Goal: Transaction & Acquisition: Purchase product/service

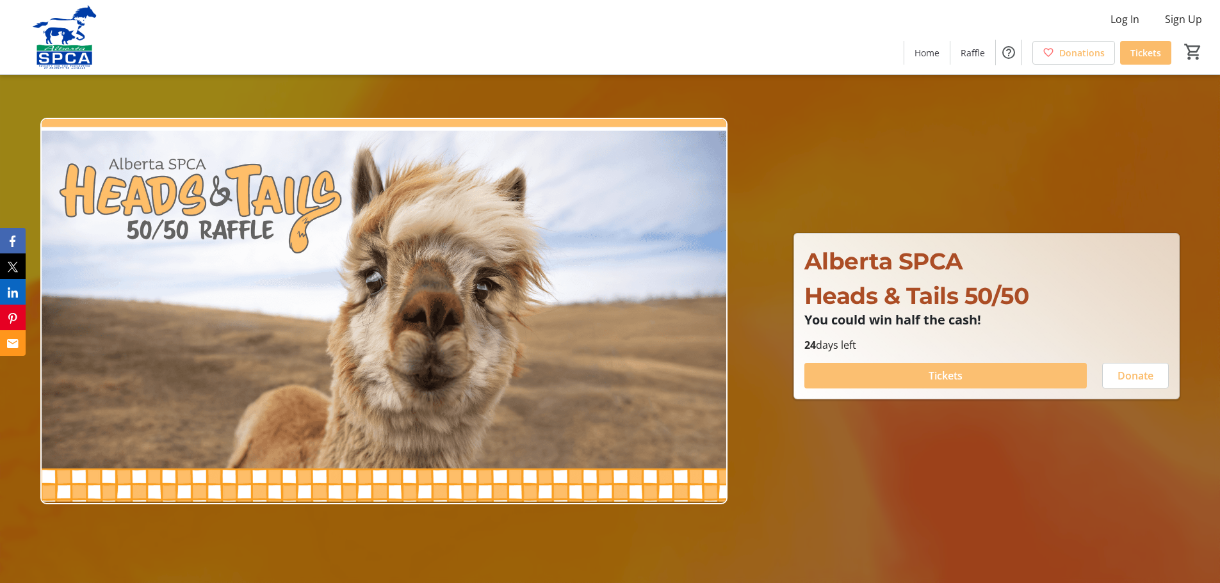
drag, startPoint x: 1017, startPoint y: 370, endPoint x: 1002, endPoint y: 370, distance: 14.7
click at [1014, 370] on span at bounding box center [945, 375] width 282 height 31
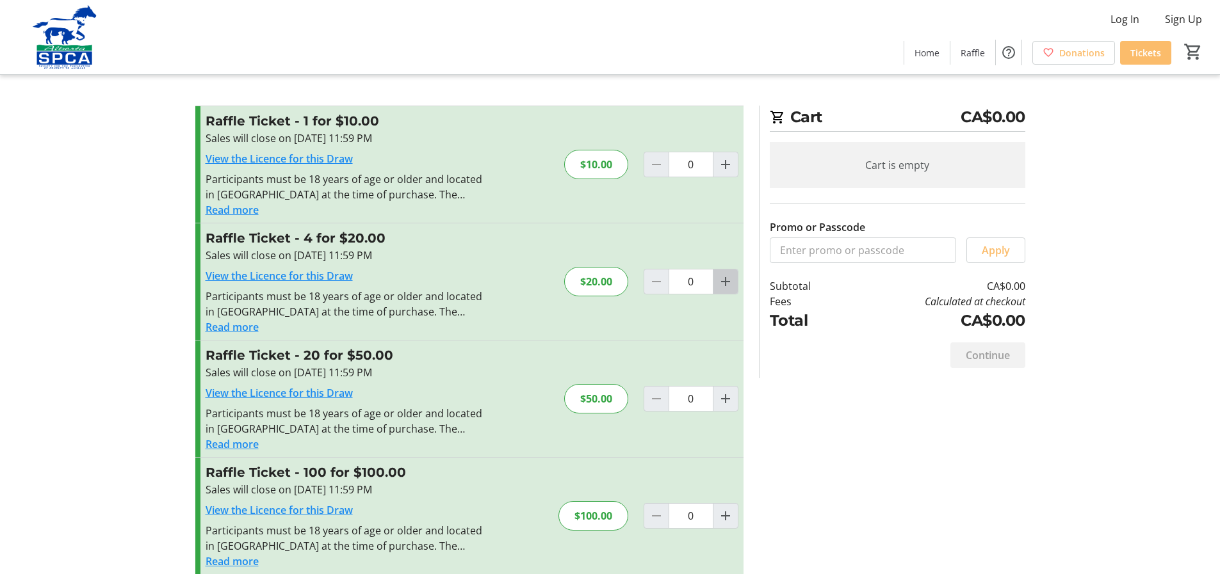
click at [725, 285] on mat-icon "Increment by one" at bounding box center [725, 281] width 15 height 15
type input "1"
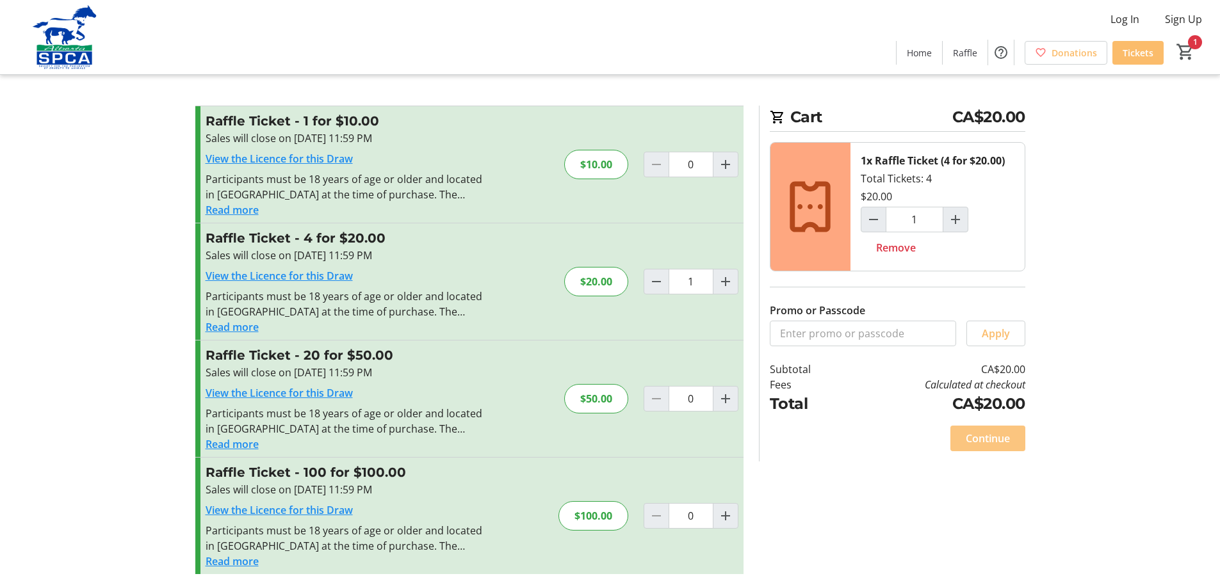
click at [989, 444] on span "Continue" at bounding box center [987, 438] width 44 height 15
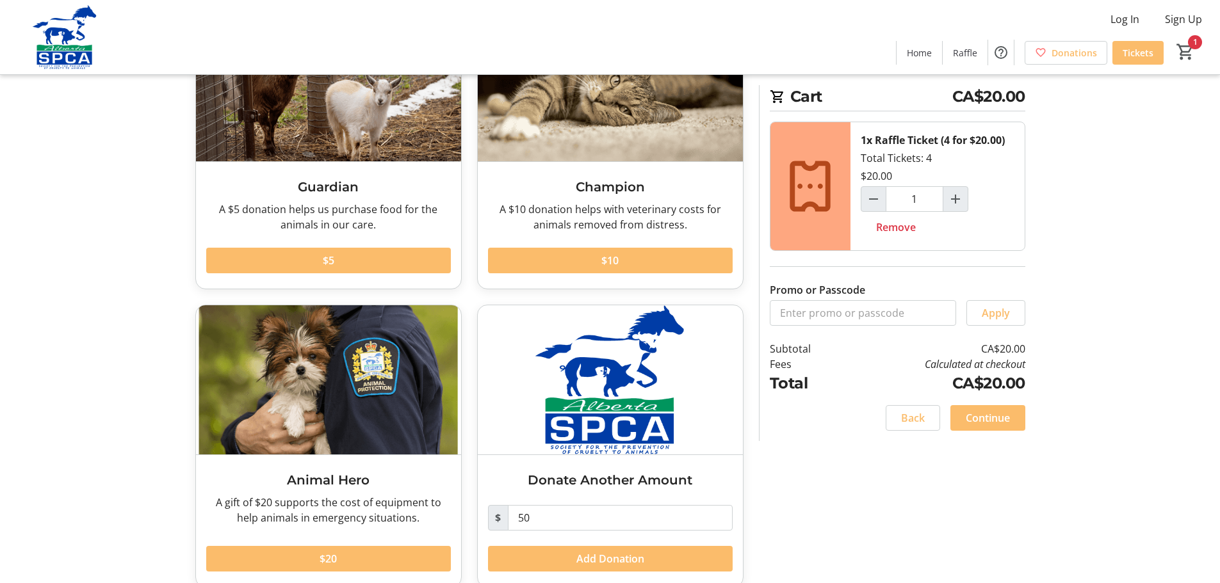
scroll to position [152, 0]
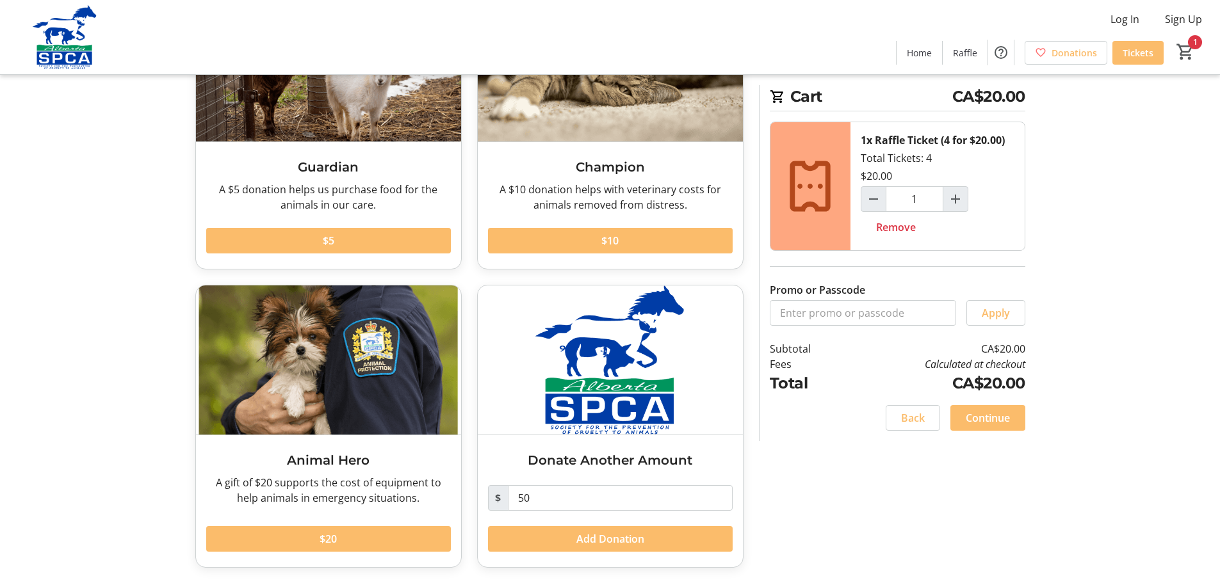
click at [996, 414] on span "Continue" at bounding box center [987, 417] width 44 height 15
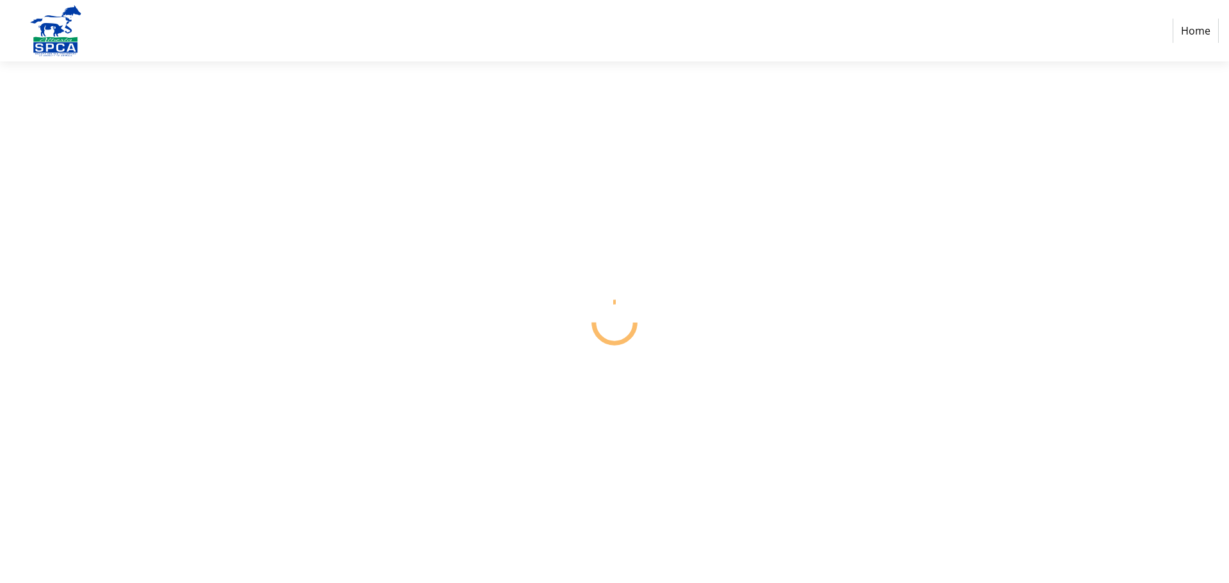
select select "CA"
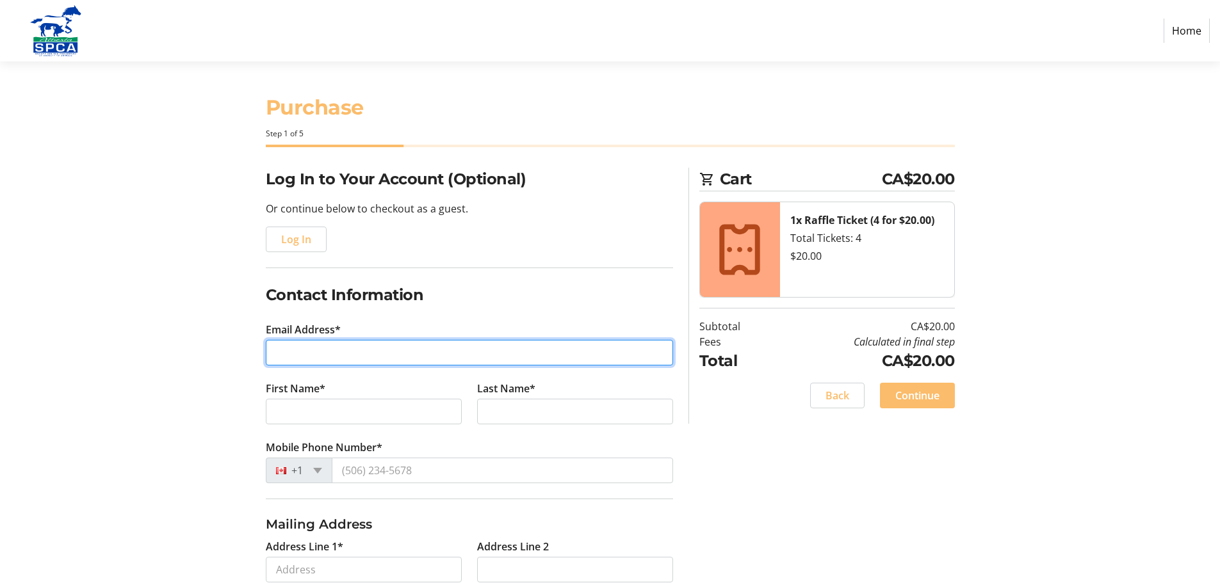
click at [327, 357] on input "Email Address*" at bounding box center [469, 353] width 407 height 26
type input "[EMAIL_ADDRESS][DOMAIN_NAME]"
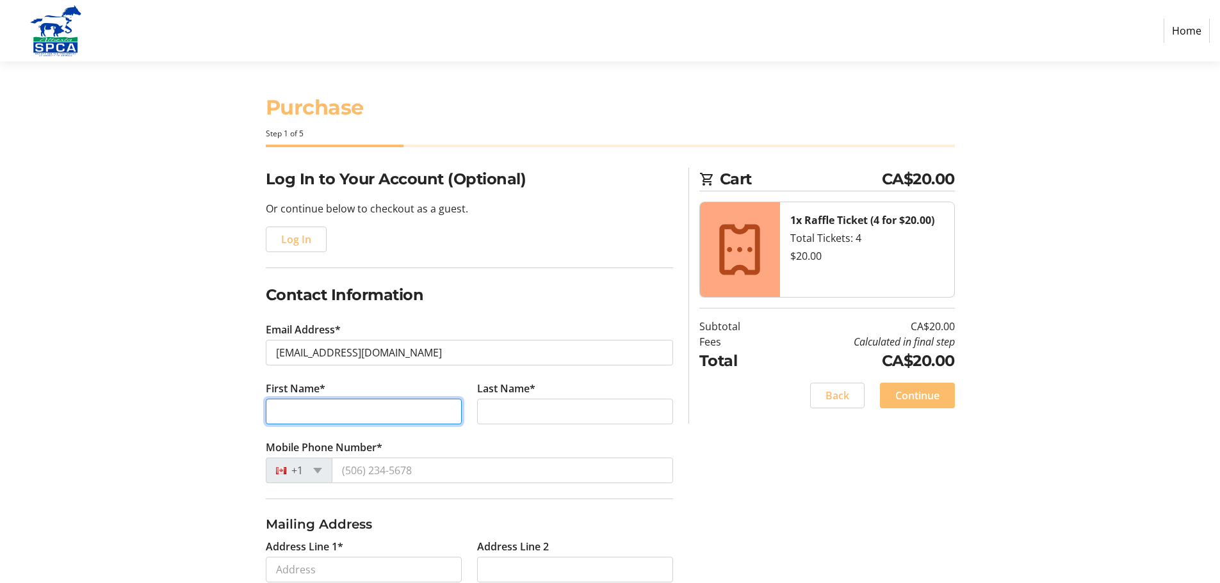
type input "[PERSON_NAME]"
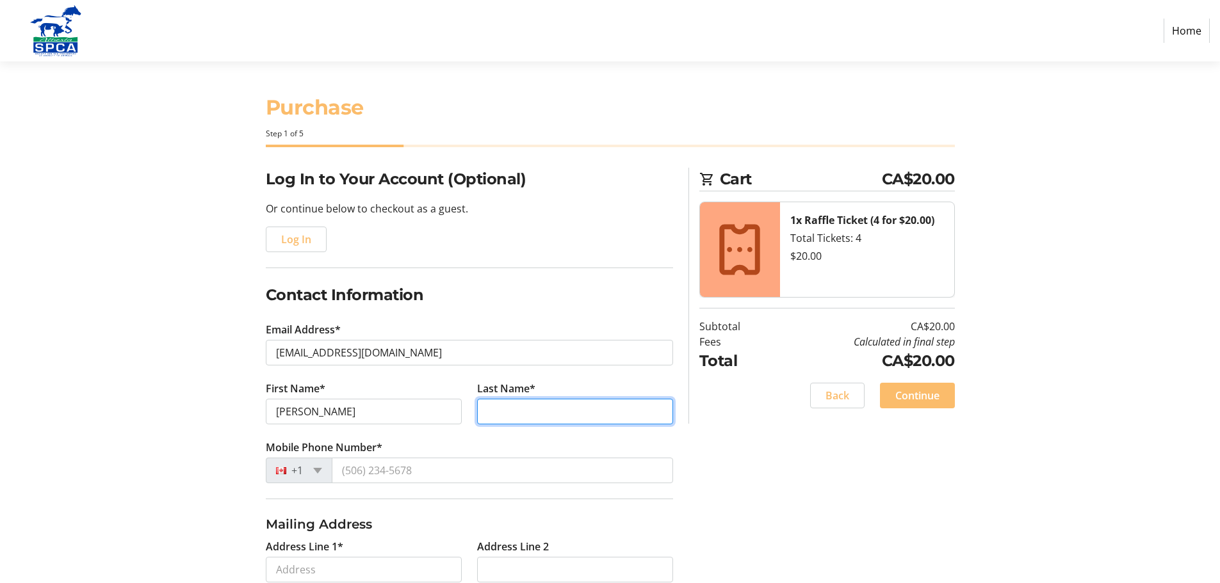
type input "[PERSON_NAME]"
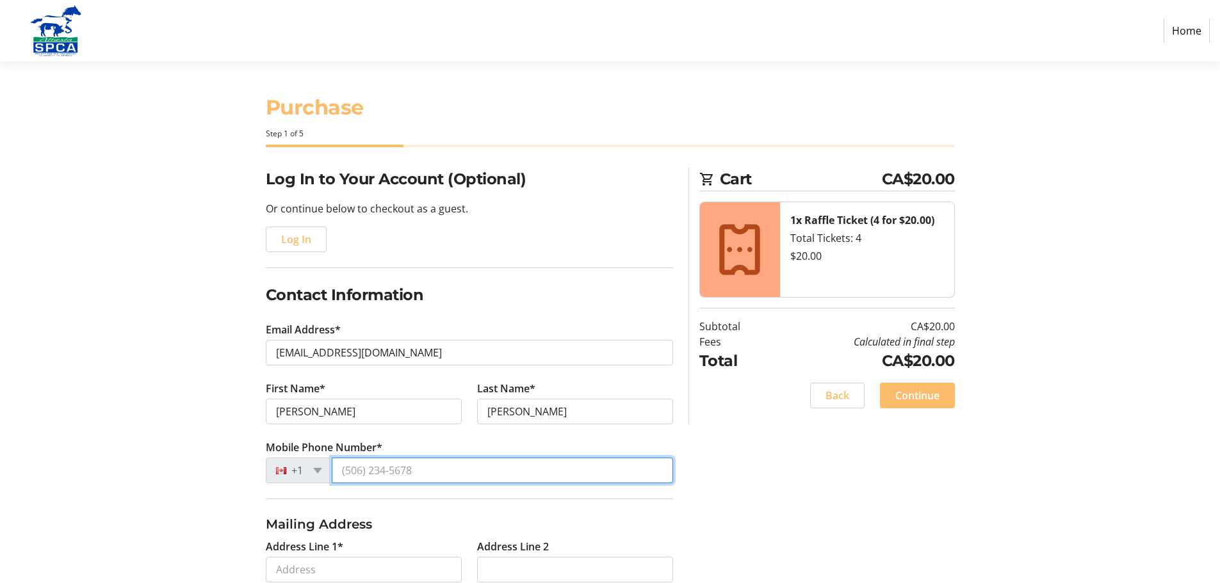
type input "[PHONE_NUMBER]"
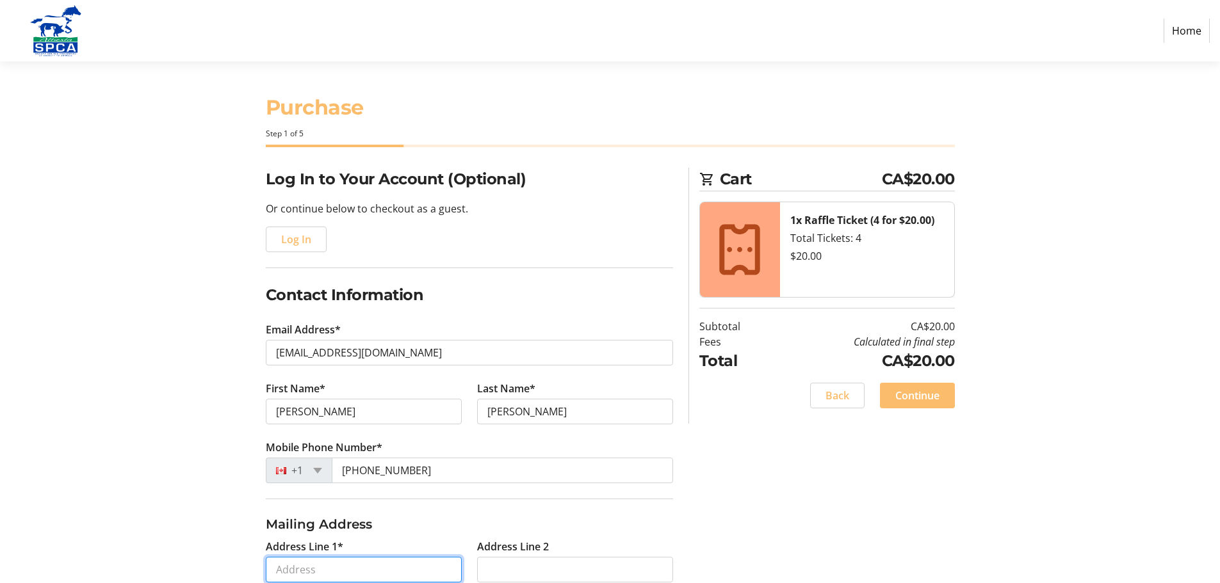
type input "[STREET_ADDRESS]"
type input "[GEOGRAPHIC_DATA]"
select select "AB"
type input "T3H0M7"
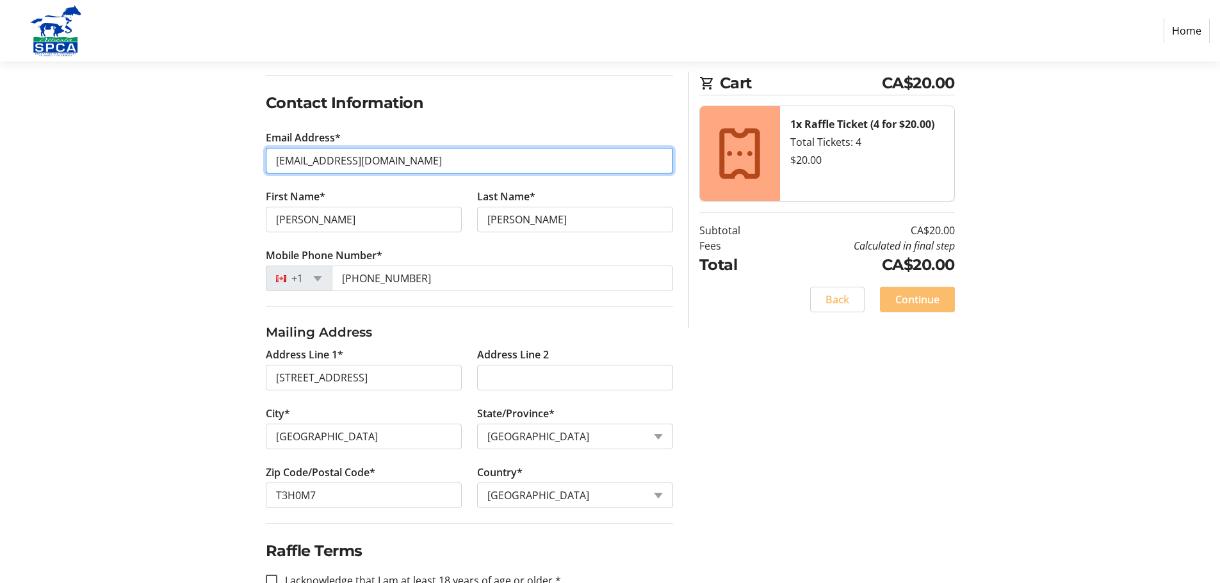
scroll to position [228, 0]
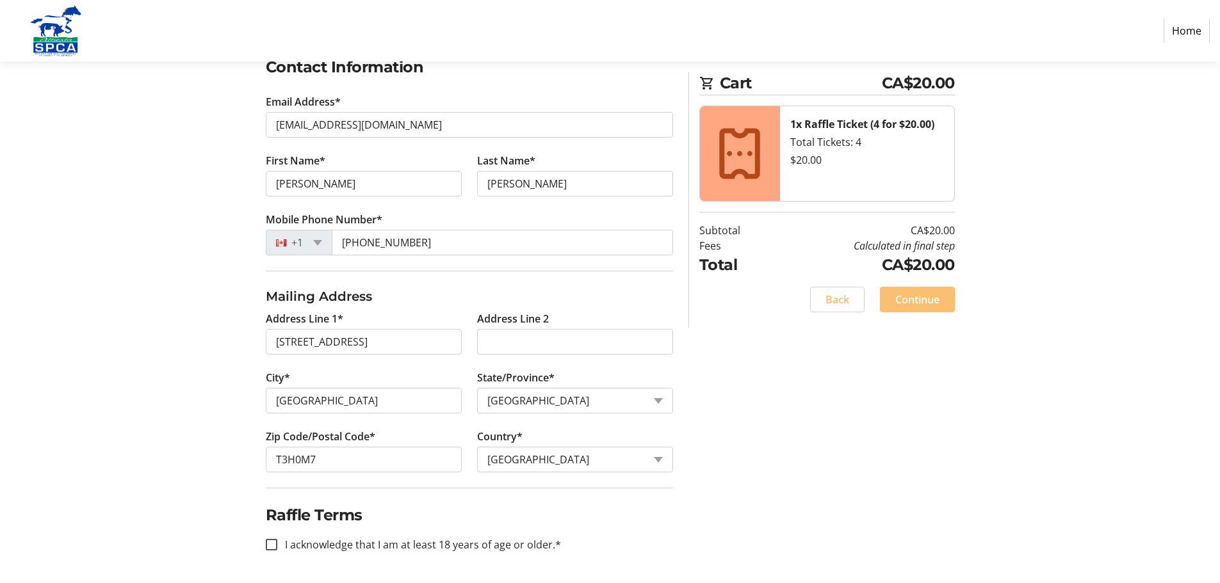
click at [930, 298] on span "Continue" at bounding box center [917, 299] width 44 height 15
drag, startPoint x: 272, startPoint y: 549, endPoint x: 341, endPoint y: 538, distance: 70.0
click at [272, 549] on input "I acknowledge that I am at least 18 years of age or older.*" at bounding box center [272, 545] width 12 height 12
checkbox input "true"
drag, startPoint x: 921, startPoint y: 293, endPoint x: 1079, endPoint y: 270, distance: 159.8
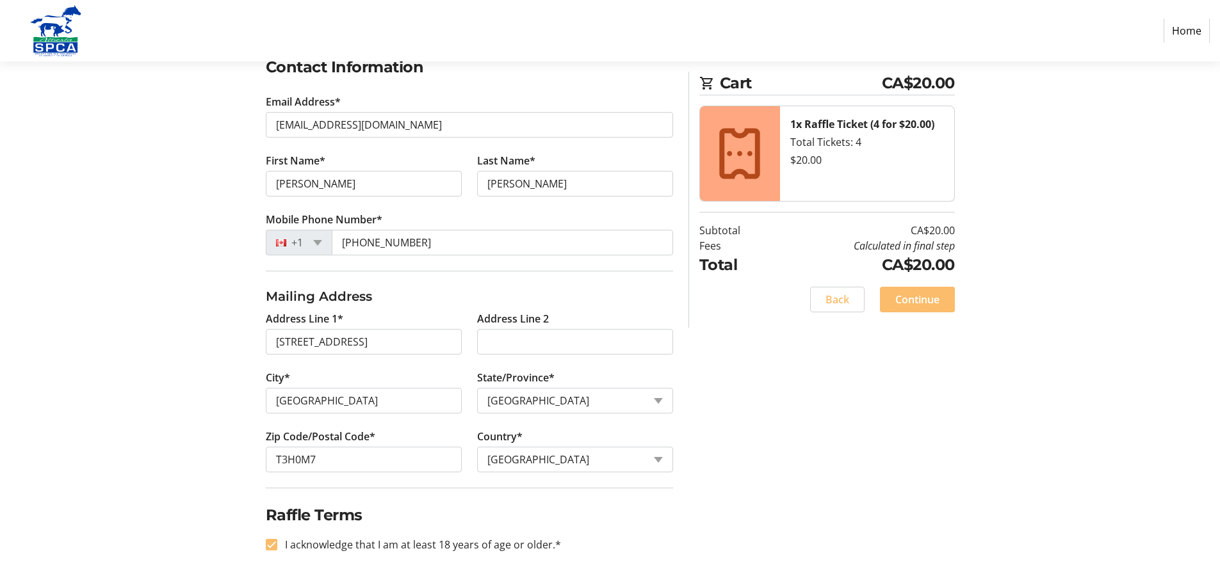
click at [921, 293] on span "Continue" at bounding box center [917, 299] width 44 height 15
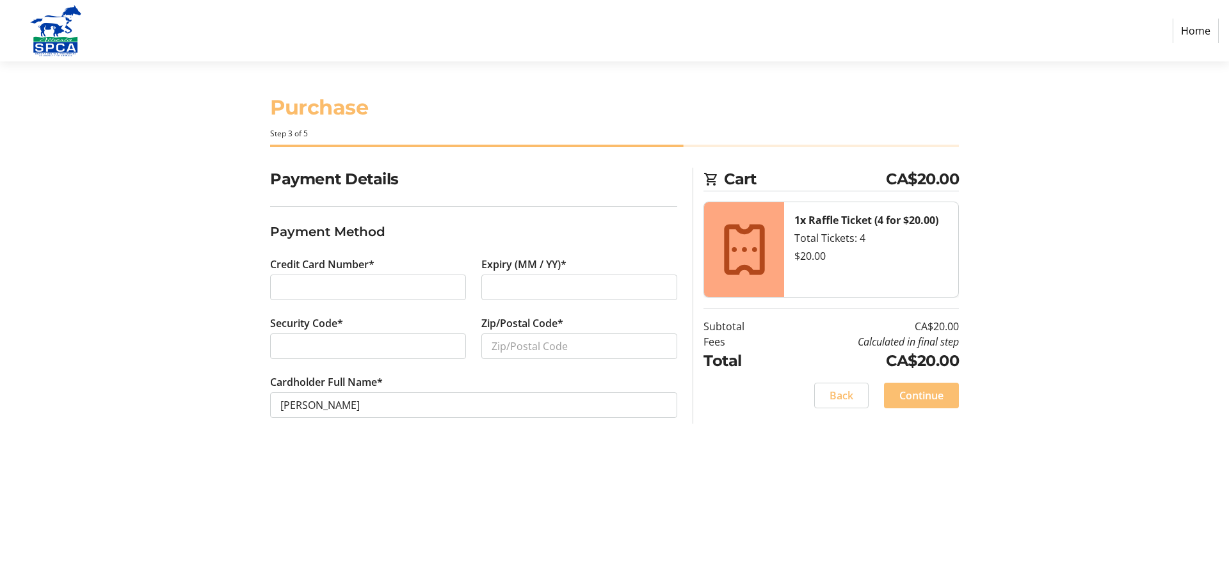
click at [930, 396] on span "Continue" at bounding box center [921, 395] width 44 height 15
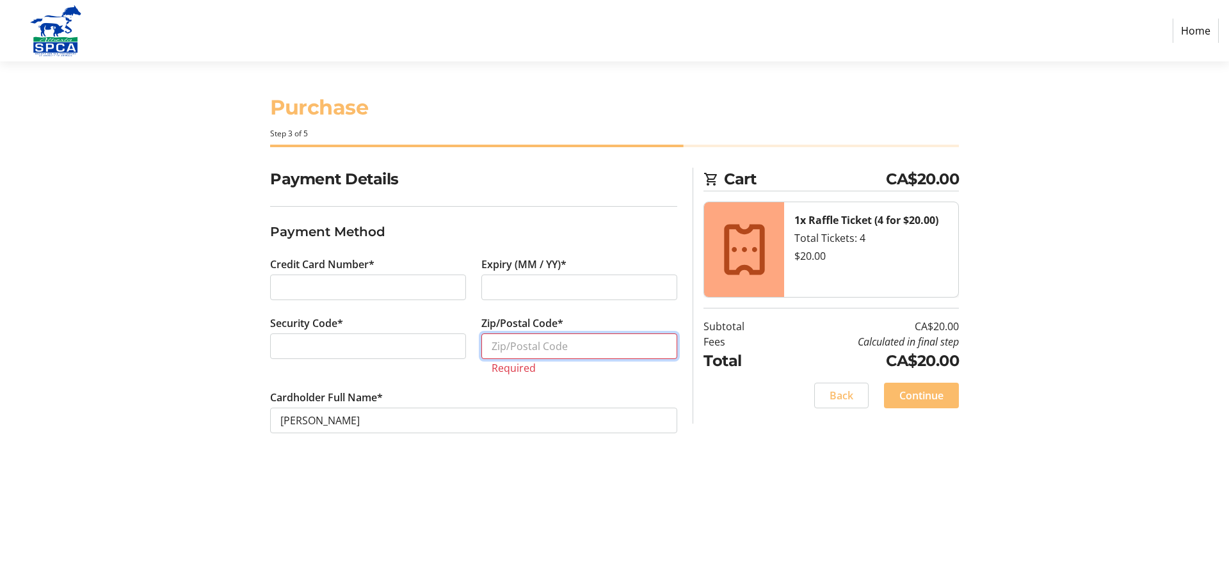
click at [538, 343] on input "Zip/Postal Code*" at bounding box center [579, 347] width 196 height 26
type input "T3H0M7"
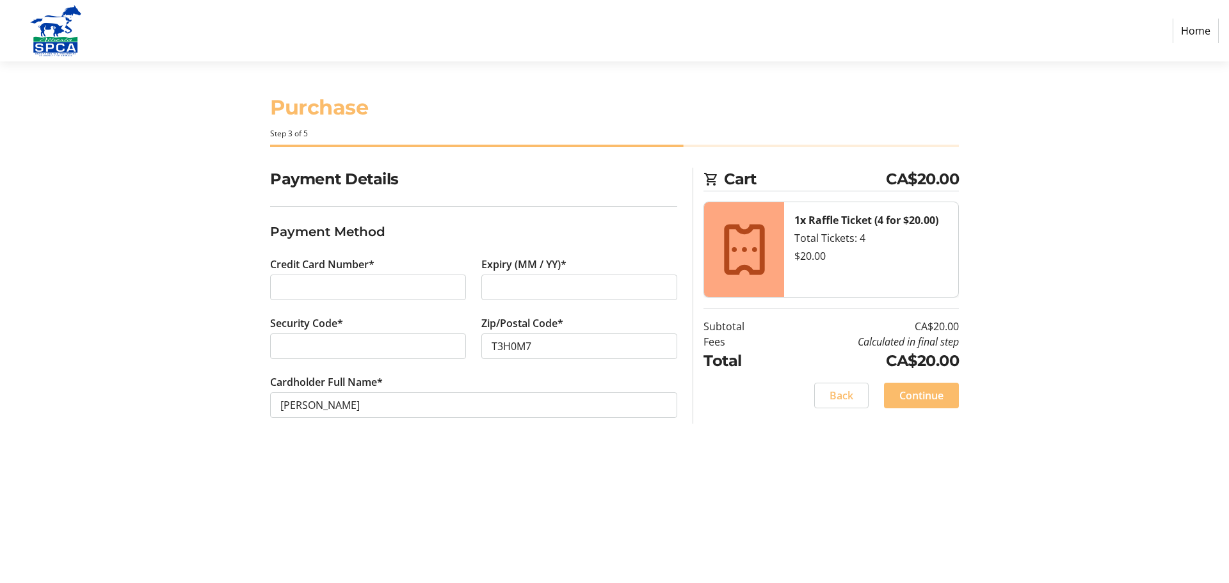
click at [936, 394] on span "Continue" at bounding box center [921, 395] width 44 height 15
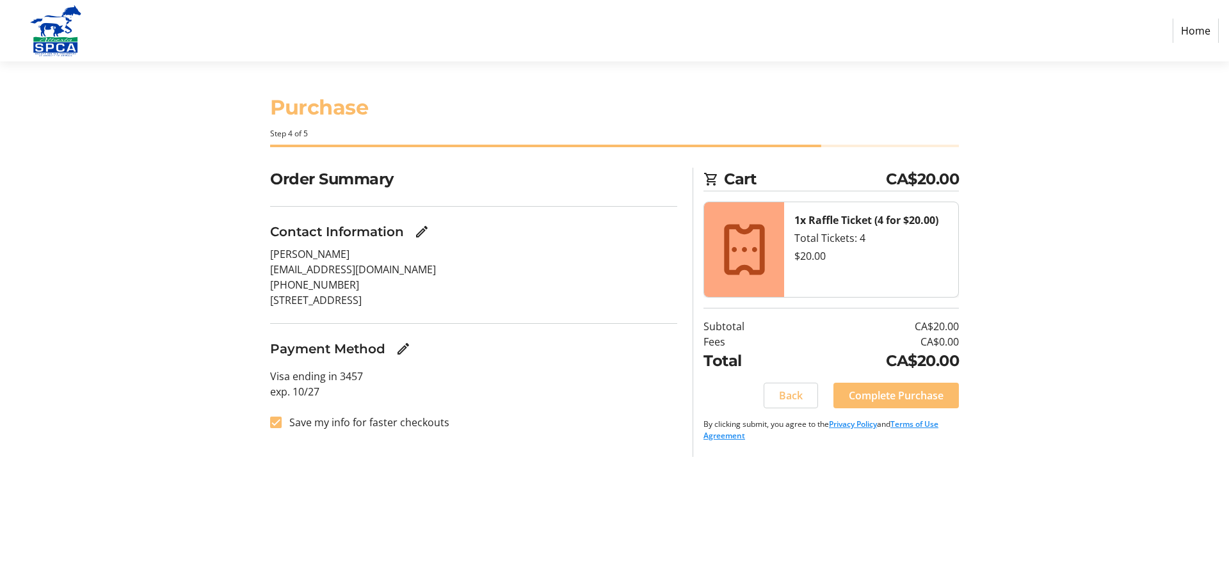
click at [91, 121] on section "Purchase Step 4 of 5 Cart CA$20.00 1x Raffle Ticket (4 for $20.00) Total Ticket…" at bounding box center [614, 322] width 1229 height 522
